Goal: Task Accomplishment & Management: Manage account settings

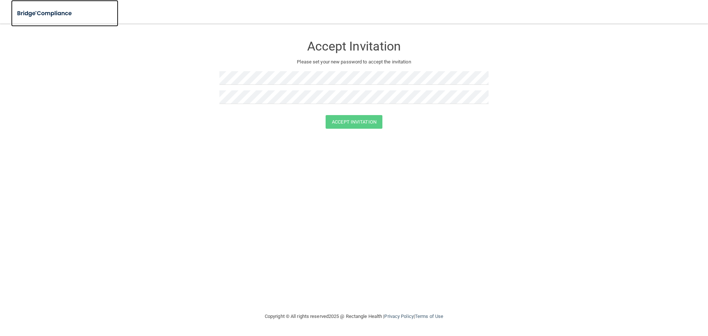
click at [21, 14] on img at bounding box center [45, 13] width 68 height 15
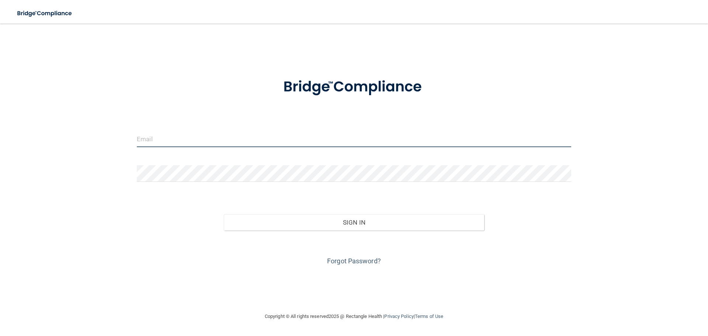
type input "[EMAIL_ADDRESS][DOMAIN_NAME]"
drag, startPoint x: 272, startPoint y: 144, endPoint x: 0, endPoint y: 159, distance: 272.0
click at [0, 158] on main "[EMAIL_ADDRESS][DOMAIN_NAME] Invalid email/password. You don't have permission …" at bounding box center [354, 180] width 708 height 312
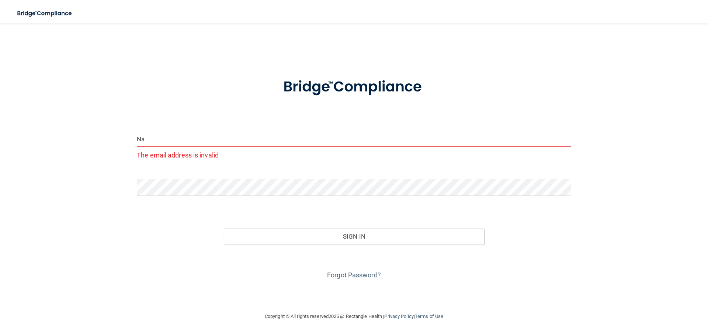
type input "[EMAIL_ADDRESS][DOMAIN_NAME]"
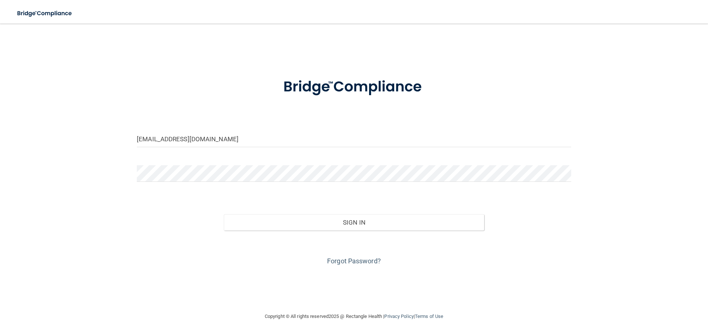
click at [233, 183] on div at bounding box center [353, 176] width 445 height 22
drag, startPoint x: 231, startPoint y: 182, endPoint x: 106, endPoint y: 177, distance: 124.7
click at [106, 177] on div "[EMAIL_ADDRESS][DOMAIN_NAME] Invalid email/password. You don't have permission …" at bounding box center [354, 167] width 678 height 273
click at [85, 174] on div "[EMAIL_ADDRESS][DOMAIN_NAME] Invalid email/password. You don't have permission …" at bounding box center [354, 167] width 678 height 273
click at [41, 178] on div "[EMAIL_ADDRESS][DOMAIN_NAME] Invalid email/password. You don't have permission …" at bounding box center [354, 167] width 678 height 273
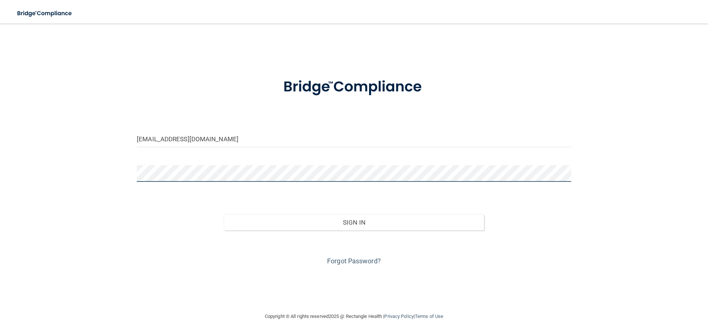
click at [224, 214] on button "Sign In" at bounding box center [354, 222] width 261 height 16
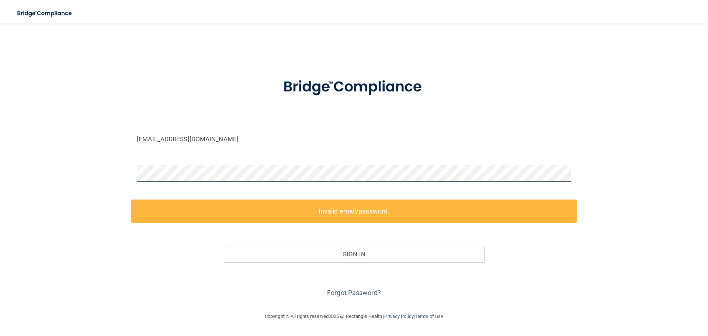
click at [94, 174] on div "[EMAIL_ADDRESS][DOMAIN_NAME] Invalid email/password. You don't have permission …" at bounding box center [354, 167] width 678 height 273
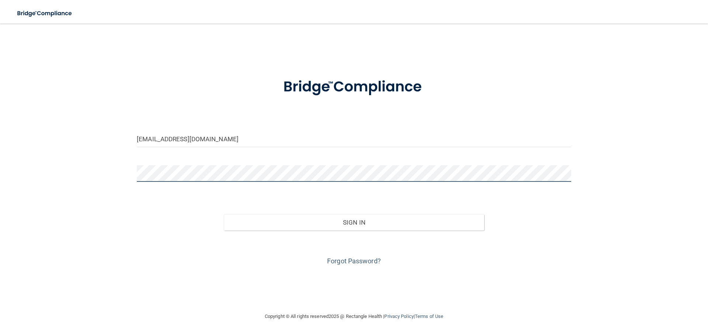
click at [224, 214] on button "Sign In" at bounding box center [354, 222] width 261 height 16
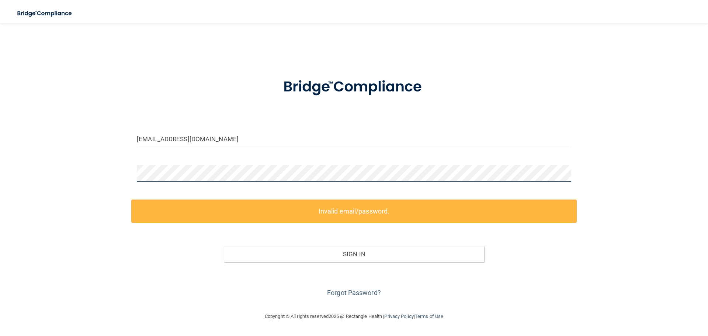
click at [97, 178] on div "[EMAIL_ADDRESS][DOMAIN_NAME] Invalid email/password. You don't have permission …" at bounding box center [354, 167] width 678 height 273
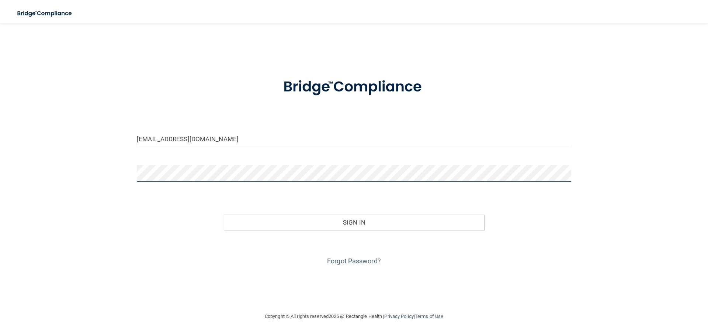
click at [224, 214] on button "Sign In" at bounding box center [354, 222] width 261 height 16
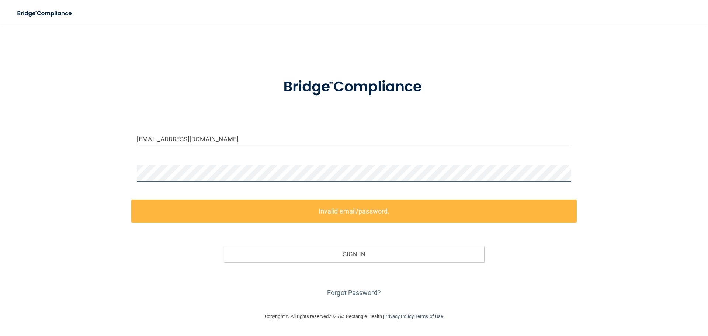
click at [115, 170] on div "[EMAIL_ADDRESS][DOMAIN_NAME] Invalid email/password. You don't have permission …" at bounding box center [354, 167] width 678 height 273
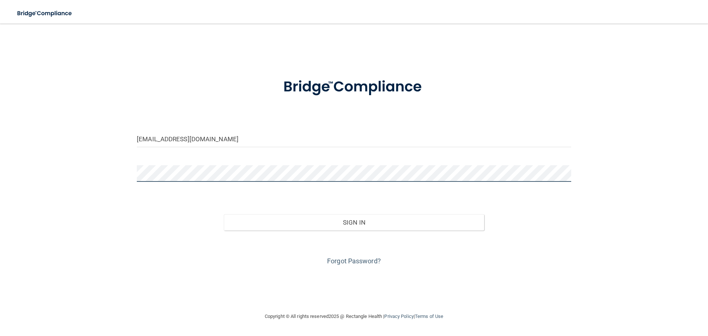
click at [224, 214] on button "Sign In" at bounding box center [354, 222] width 261 height 16
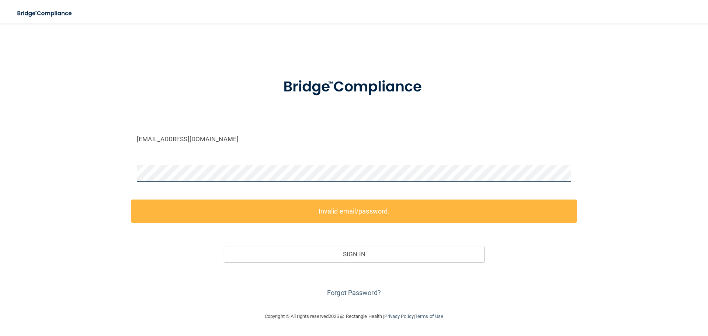
click at [36, 182] on div "[EMAIL_ADDRESS][DOMAIN_NAME] Invalid email/password. You don't have permission …" at bounding box center [354, 167] width 678 height 273
